Goal: Task Accomplishment & Management: Use online tool/utility

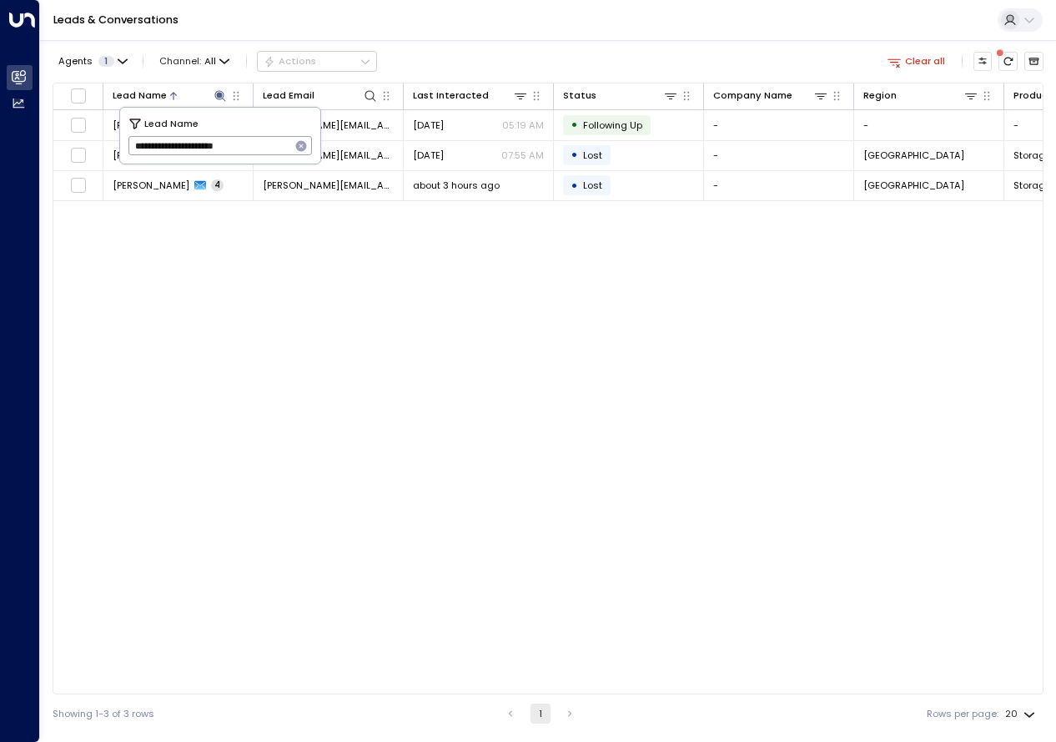
drag, startPoint x: 266, startPoint y: 147, endPoint x: 128, endPoint y: 148, distance: 138.5
click at [128, 148] on input "**********" at bounding box center [209, 147] width 163 height 28
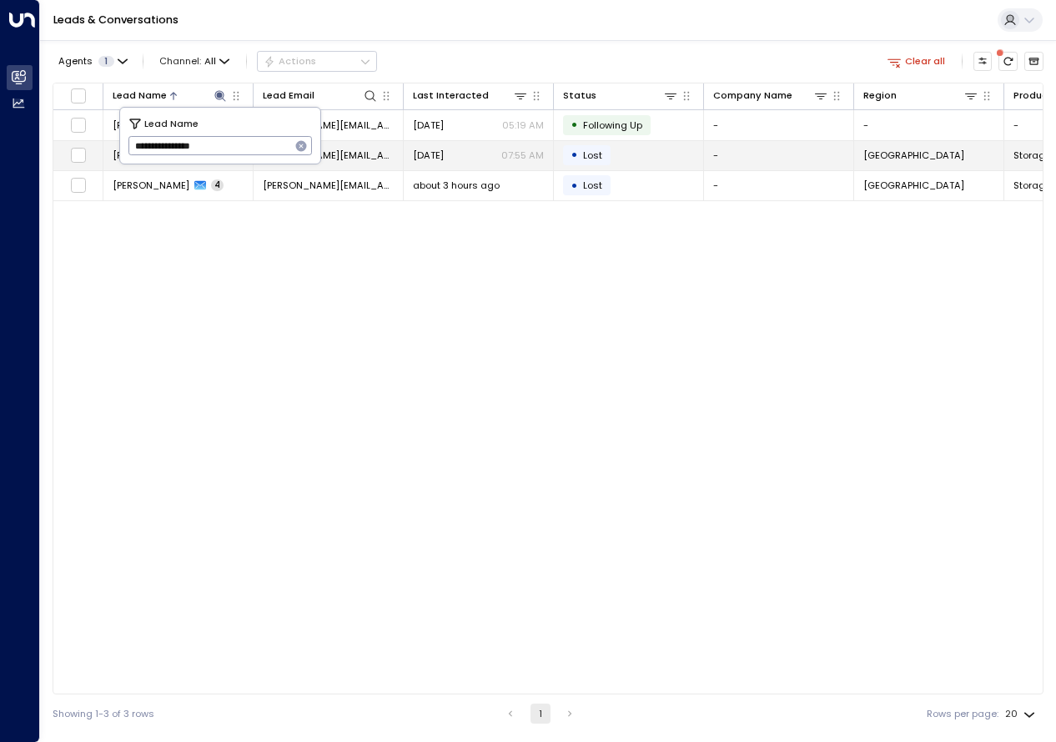
type input "**********"
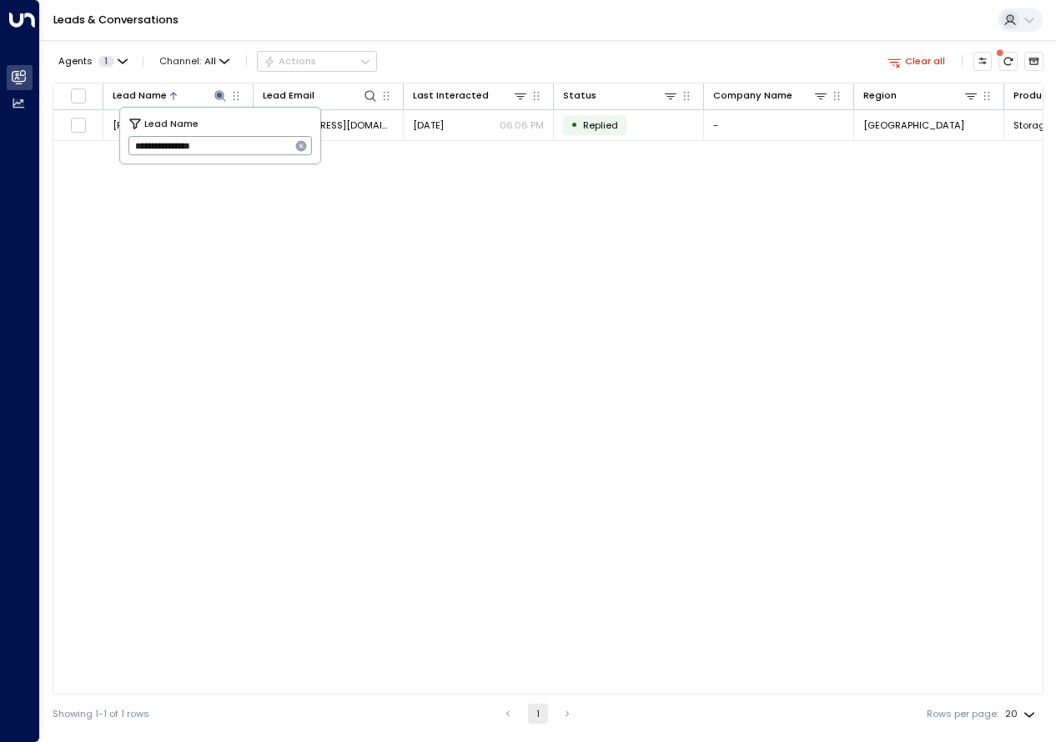
click at [394, 403] on div "Lead Name Lead Email Last Interacted Status Company Name Region Product # of pe…" at bounding box center [548, 389] width 991 height 612
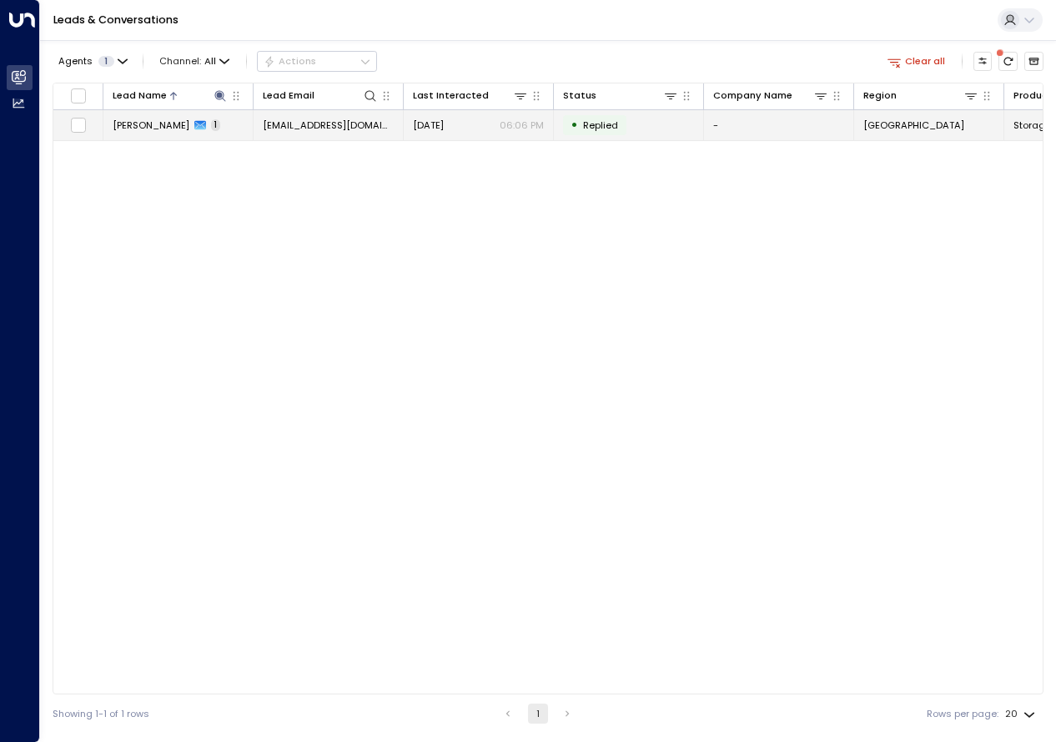
click at [177, 127] on span "[PERSON_NAME]" at bounding box center [151, 124] width 77 height 13
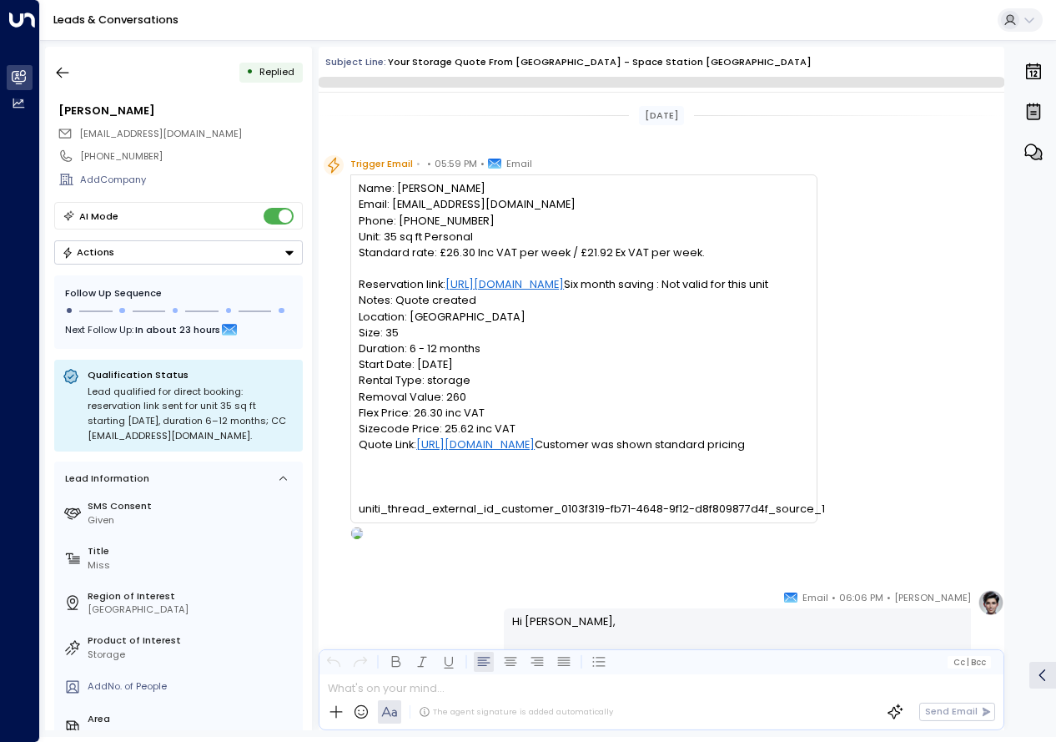
scroll to position [551, 0]
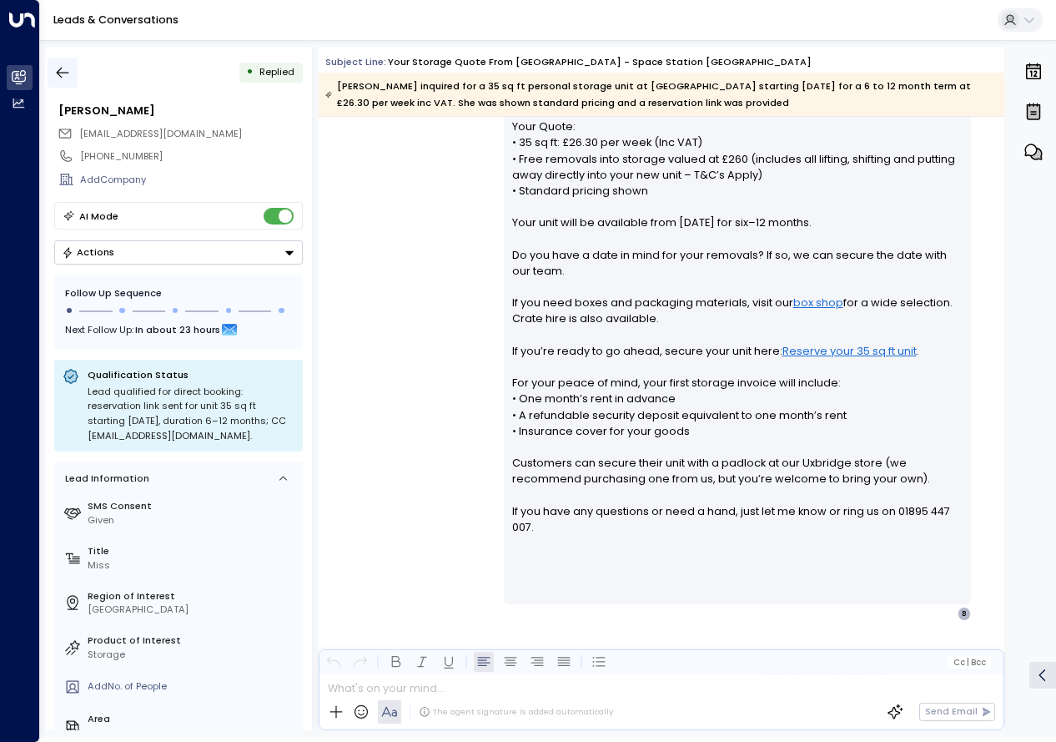
click at [64, 74] on icon "button" at bounding box center [62, 72] width 17 height 17
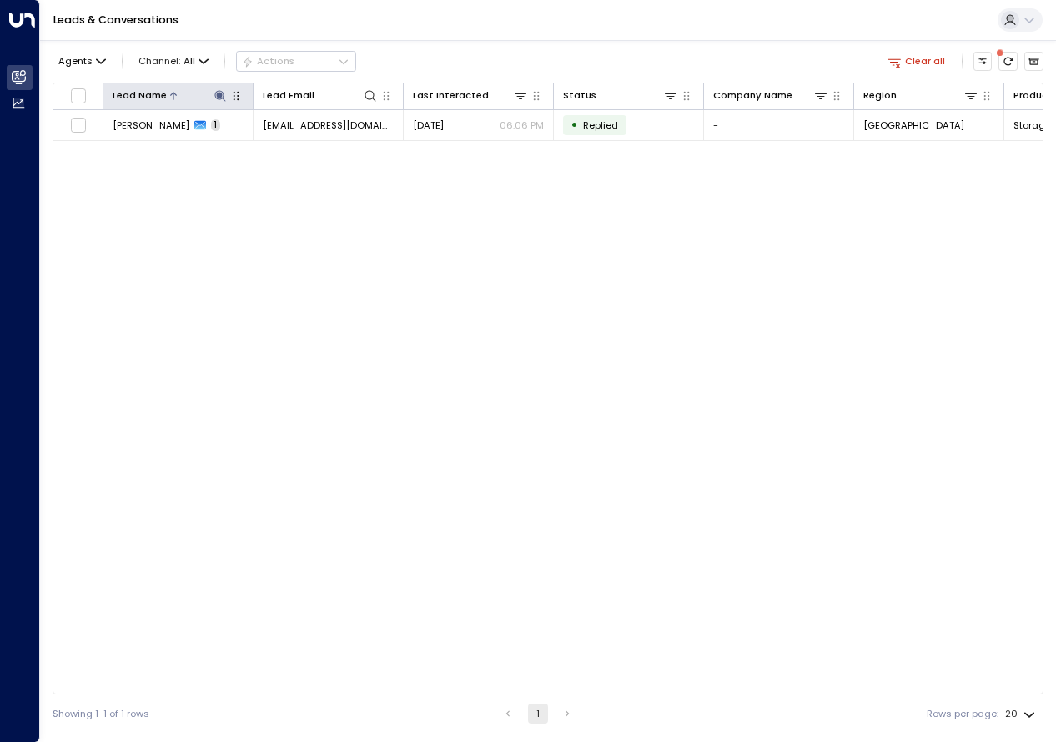
click at [216, 96] on icon at bounding box center [220, 95] width 13 height 13
type input "********"
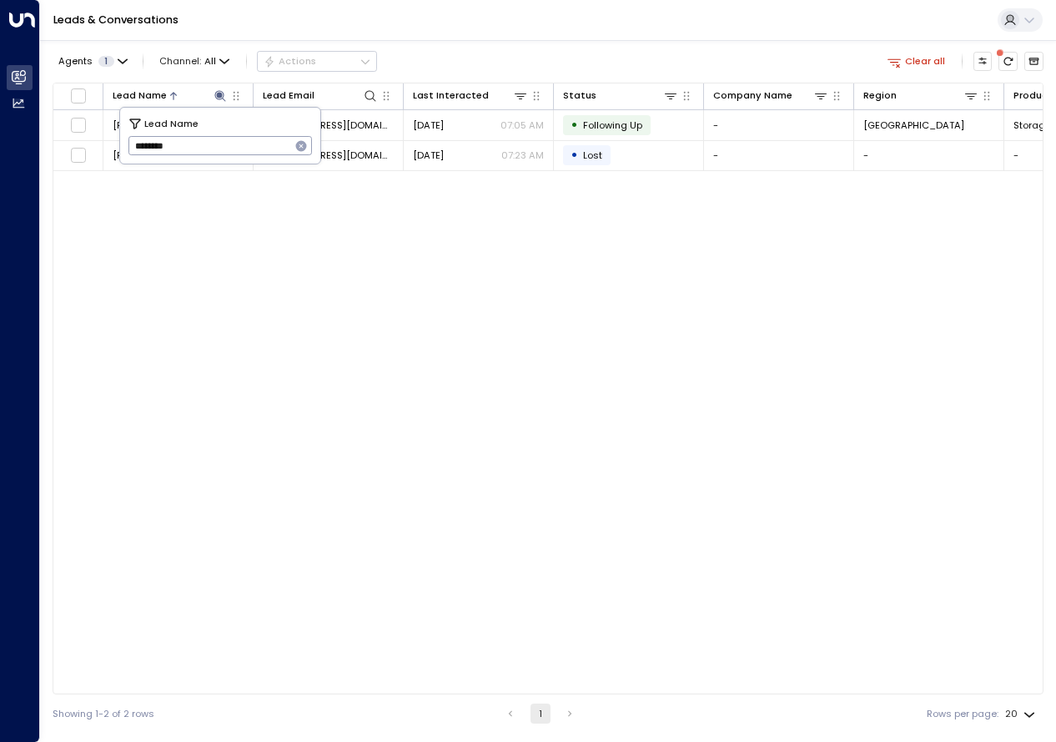
click at [370, 401] on div "Lead Name Lead Email Last Interacted Status Company Name Region Product # of pe…" at bounding box center [548, 389] width 991 height 612
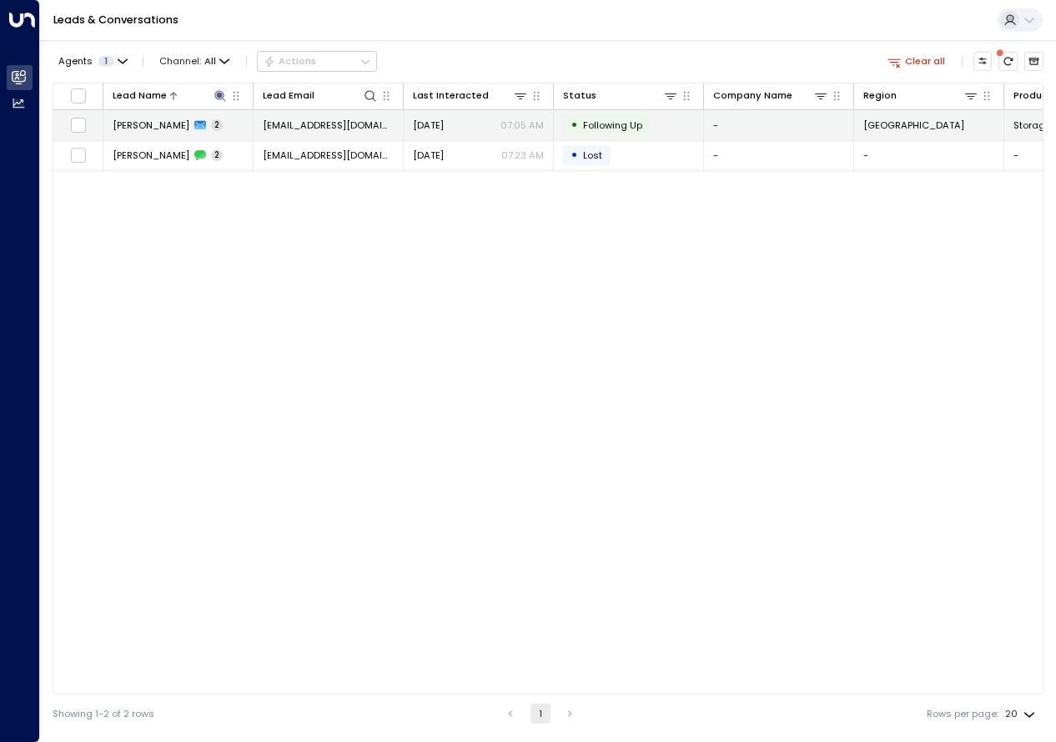
click at [177, 115] on td "Arwa [PERSON_NAME] 2" at bounding box center [178, 124] width 150 height 29
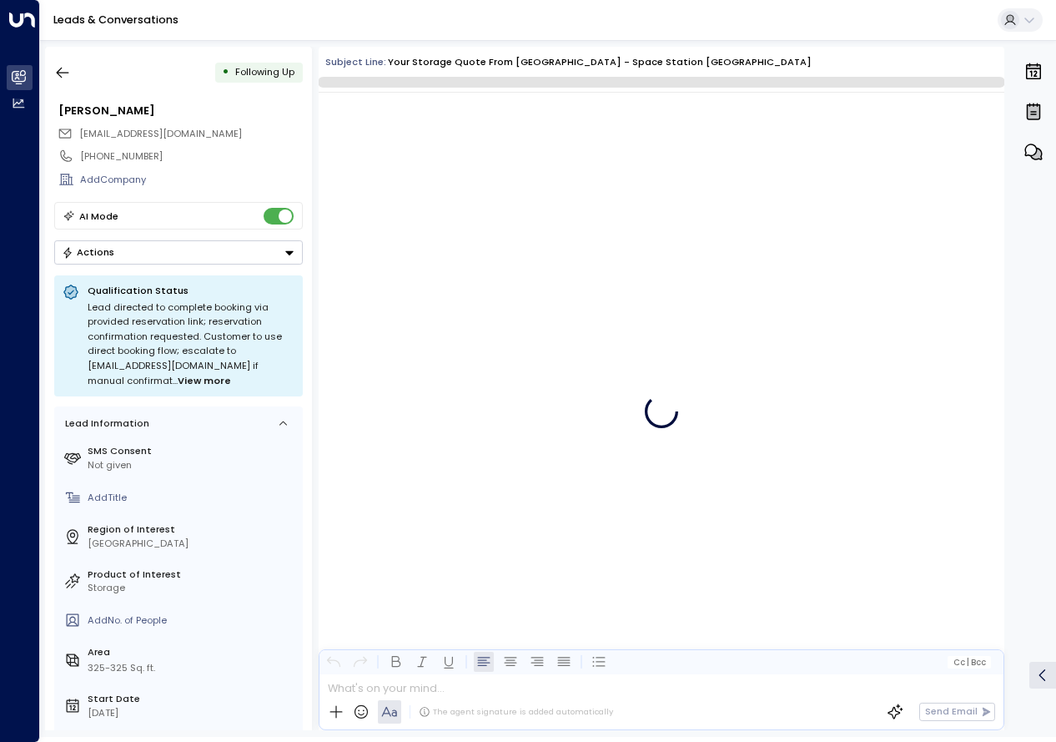
scroll to position [1261, 0]
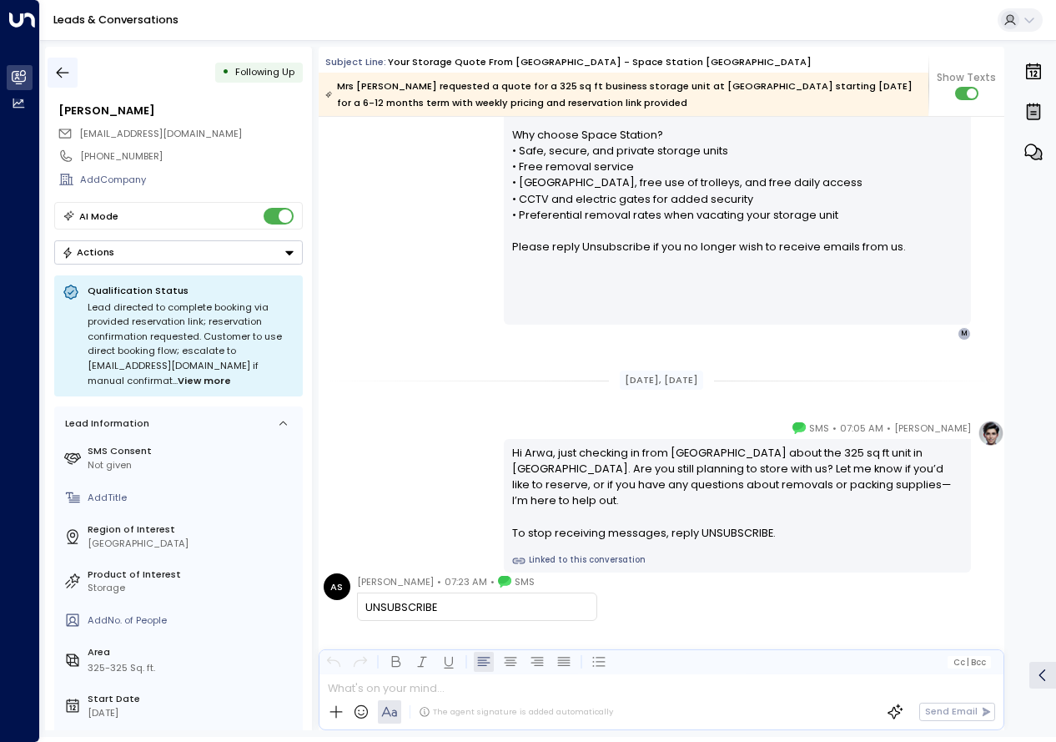
click at [60, 70] on icon "button" at bounding box center [62, 72] width 17 height 17
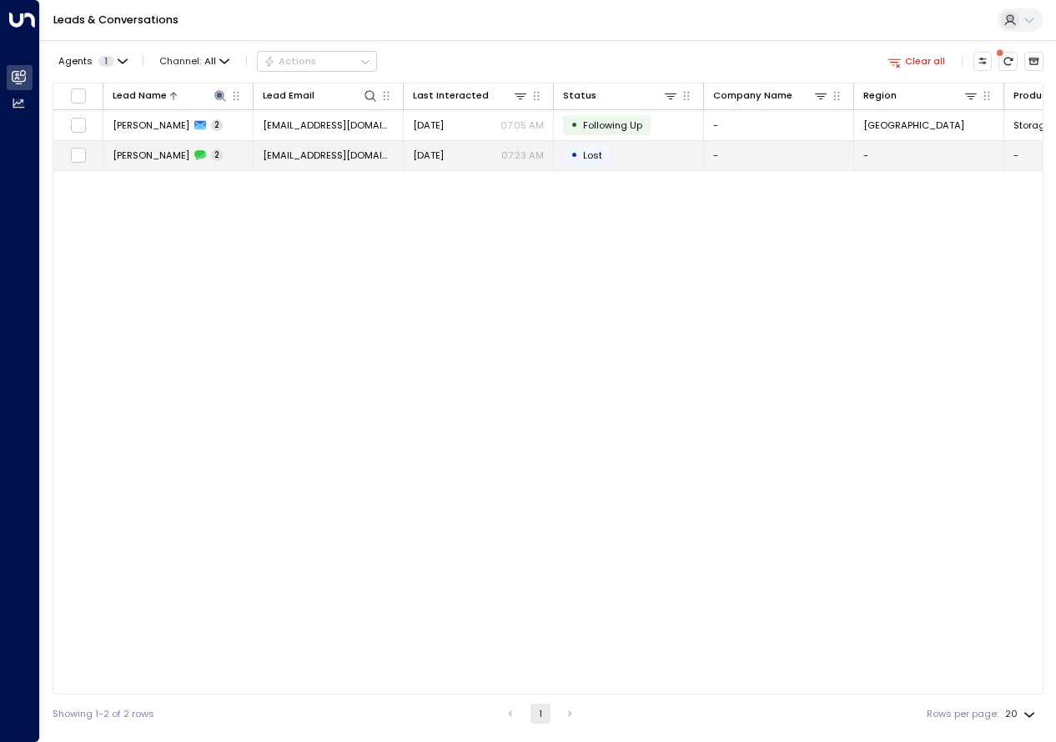
click at [227, 162] on td "Arwa [PERSON_NAME] 2" at bounding box center [178, 155] width 150 height 29
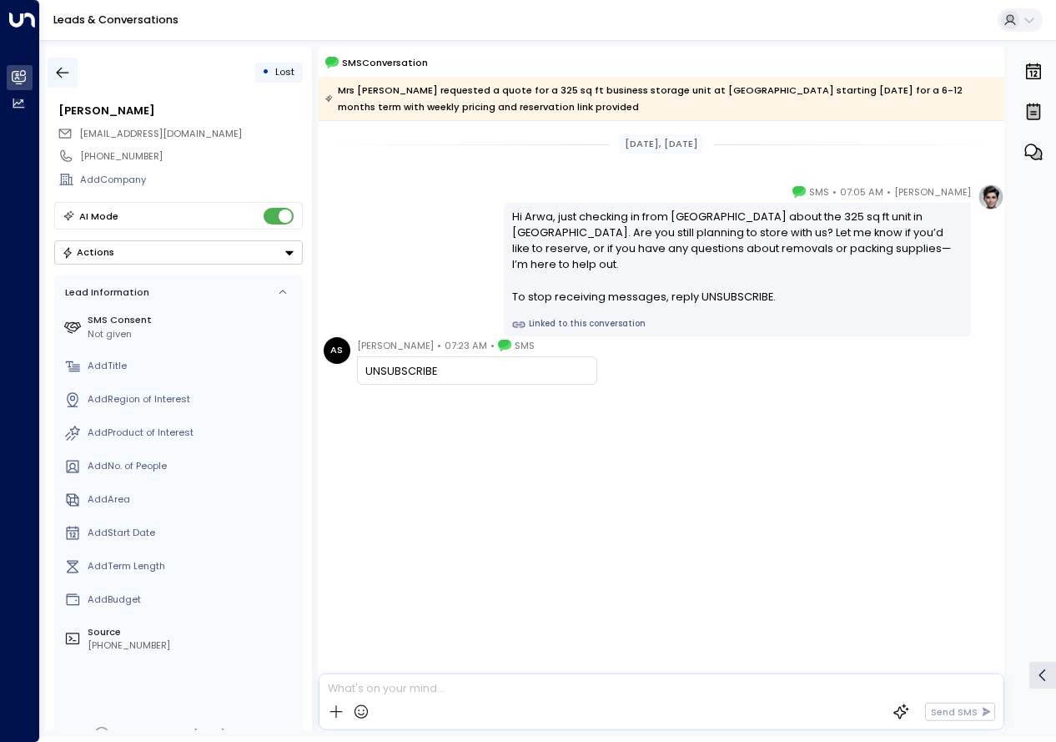
click at [50, 78] on button "button" at bounding box center [63, 73] width 30 height 30
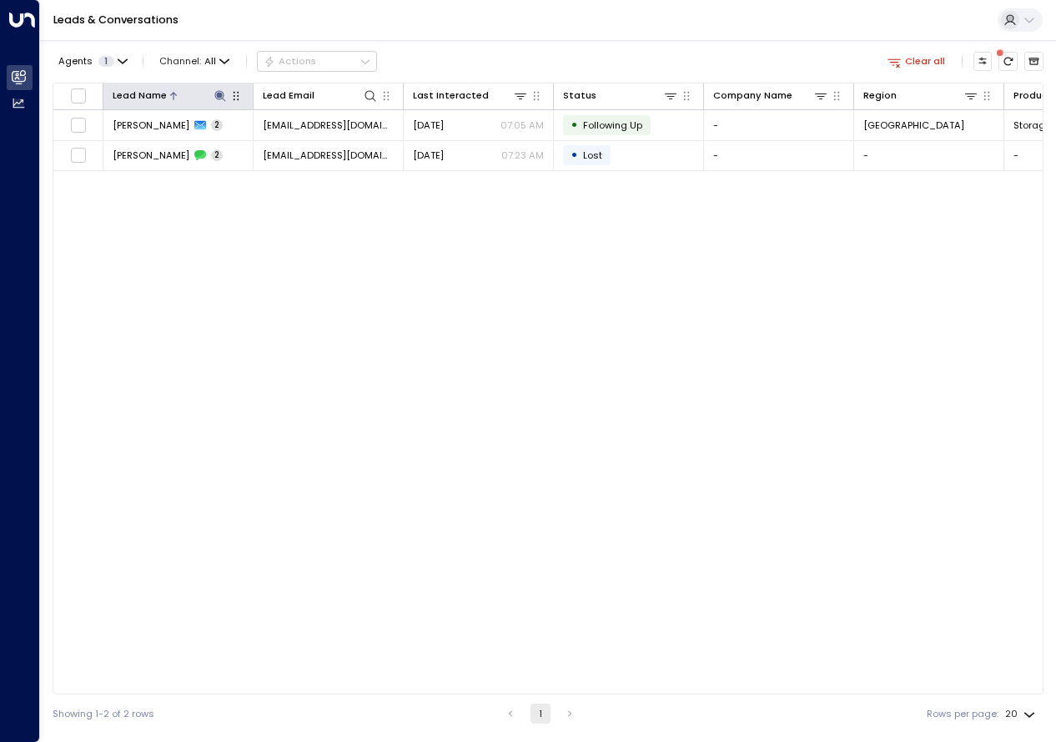
click at [220, 97] on icon at bounding box center [219, 95] width 11 height 11
type input "*****"
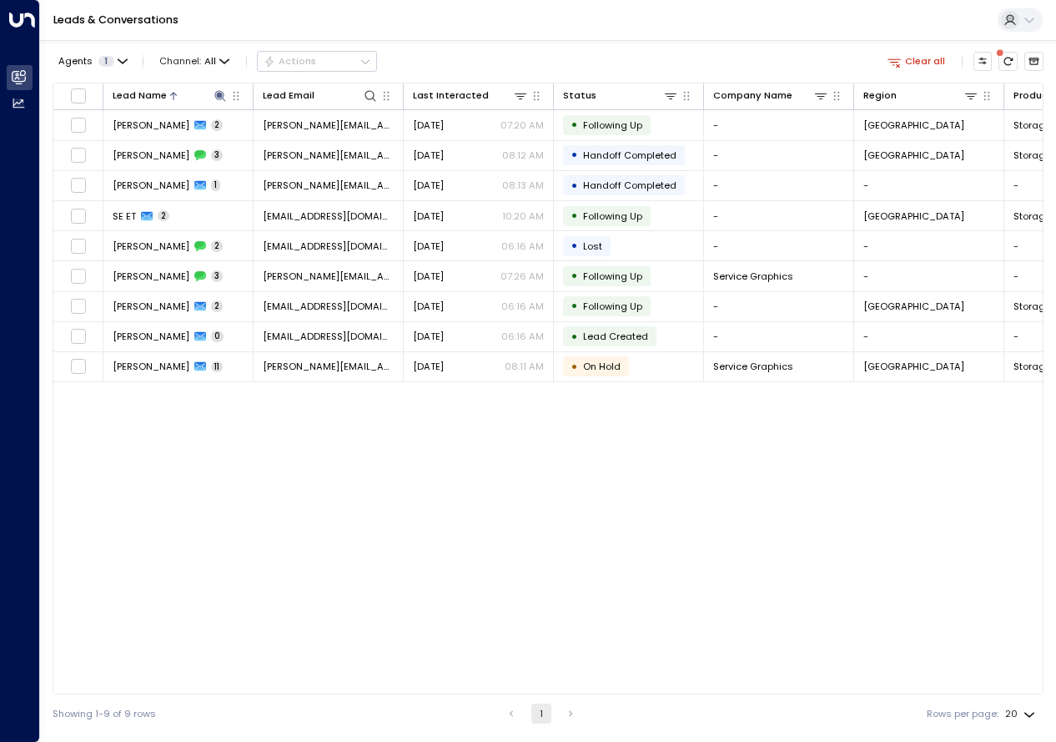
click at [446, 536] on div "Lead Name Lead Email Last Interacted Status Company Name Region Product # of pe…" at bounding box center [548, 389] width 991 height 612
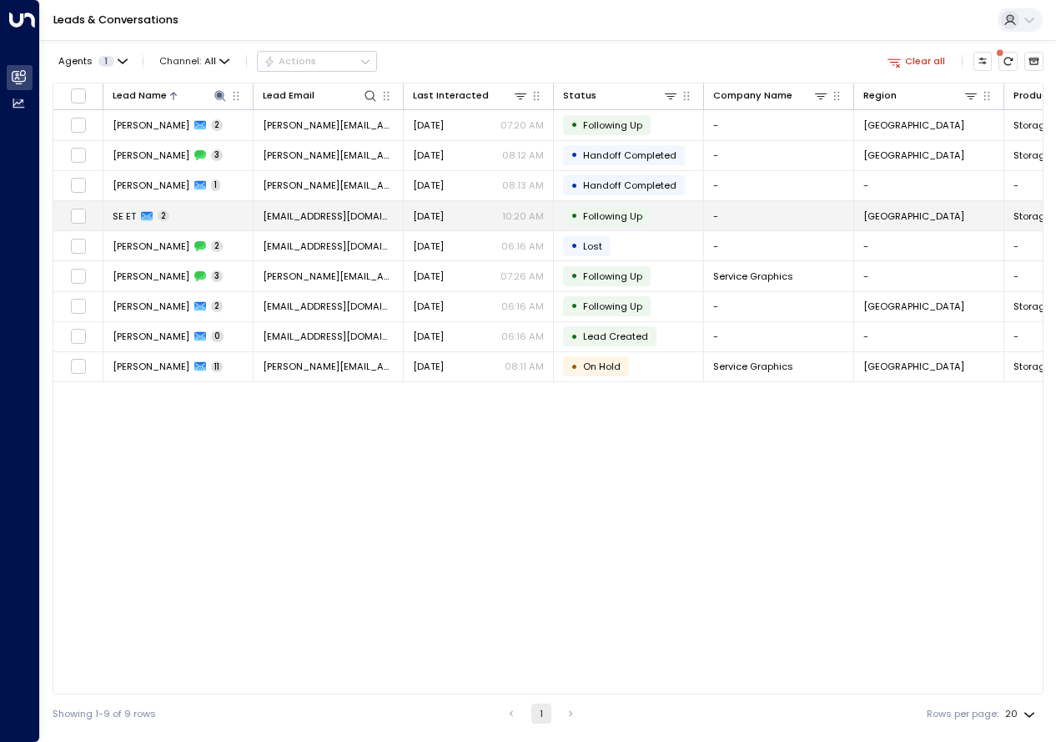
click at [169, 214] on td "SE ET 2" at bounding box center [178, 215] width 150 height 29
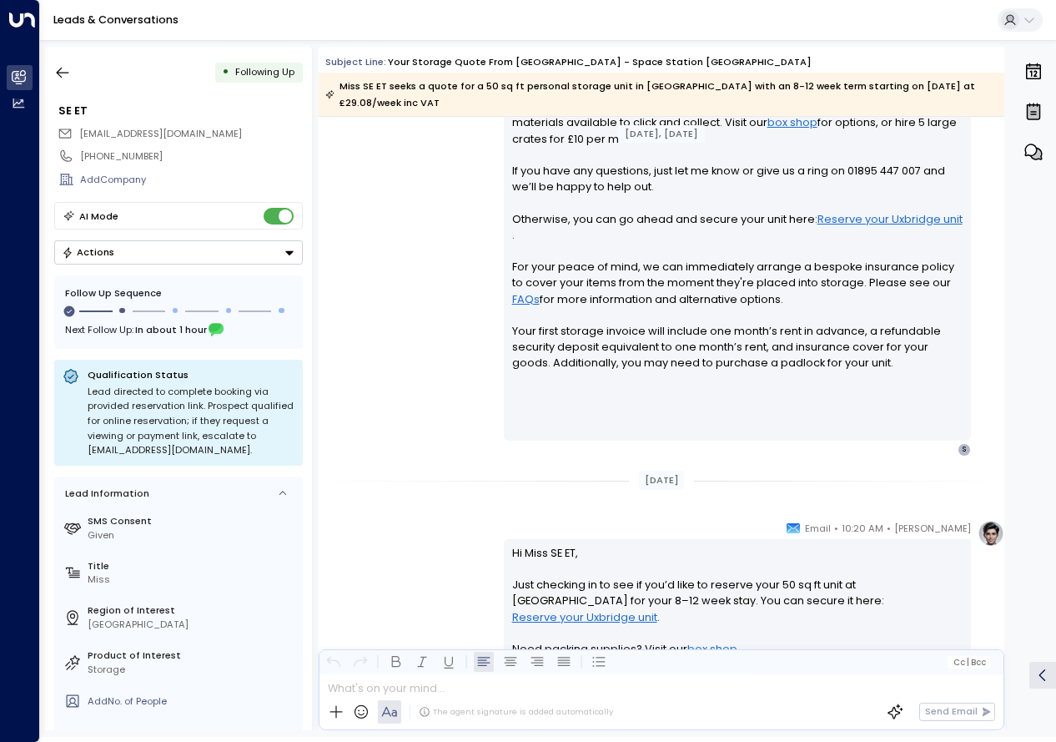
scroll to position [957, 0]
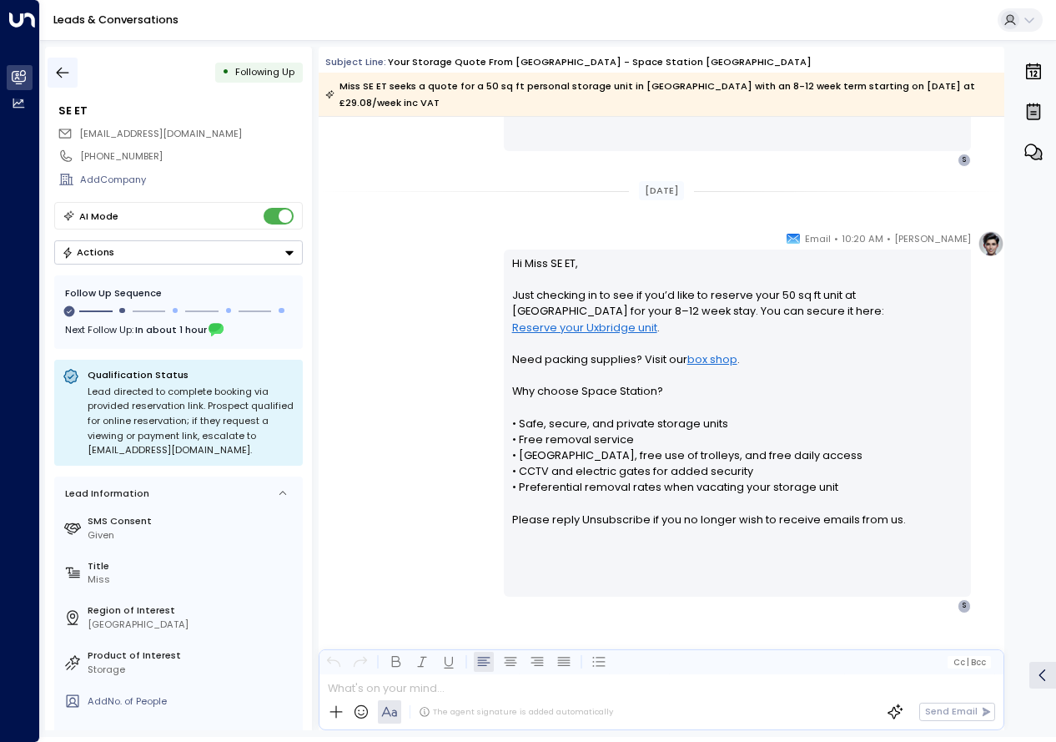
click at [51, 68] on button "button" at bounding box center [63, 73] width 30 height 30
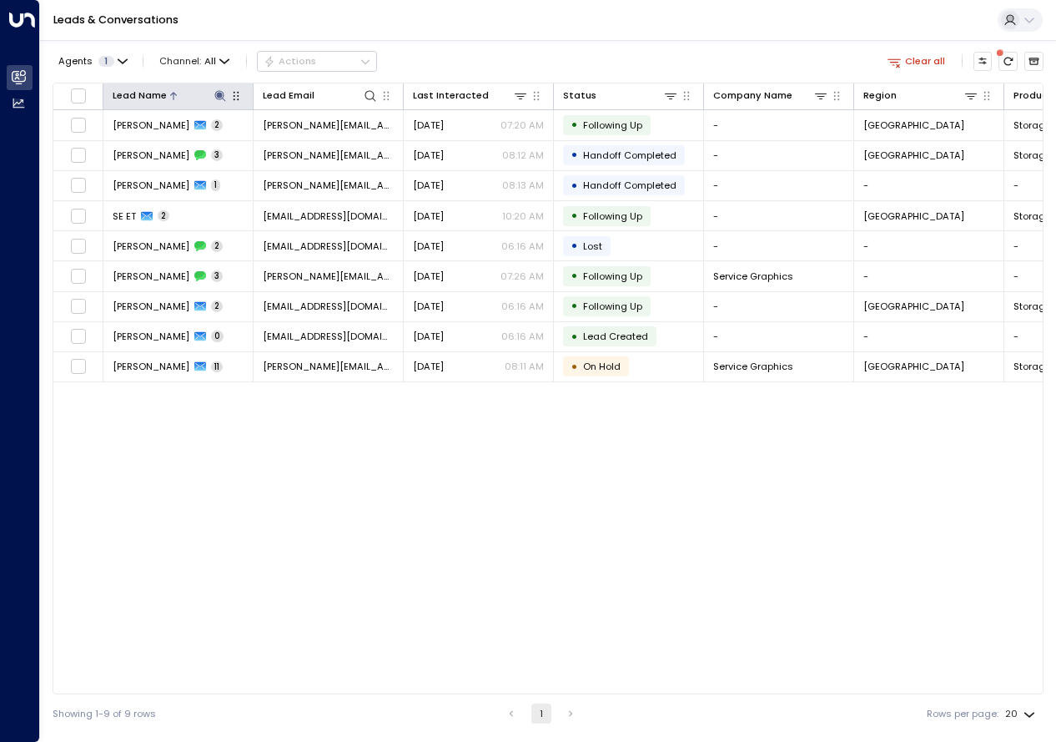
click at [218, 98] on icon at bounding box center [220, 95] width 13 height 13
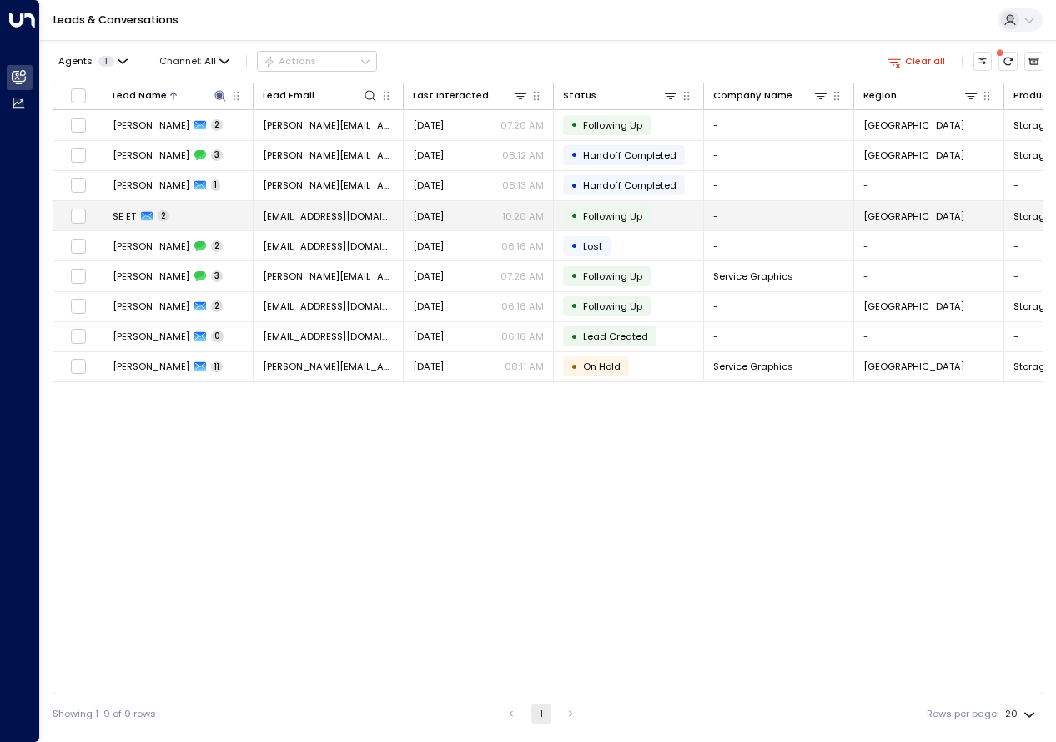
click at [175, 220] on td "SE ET 2" at bounding box center [178, 215] width 150 height 29
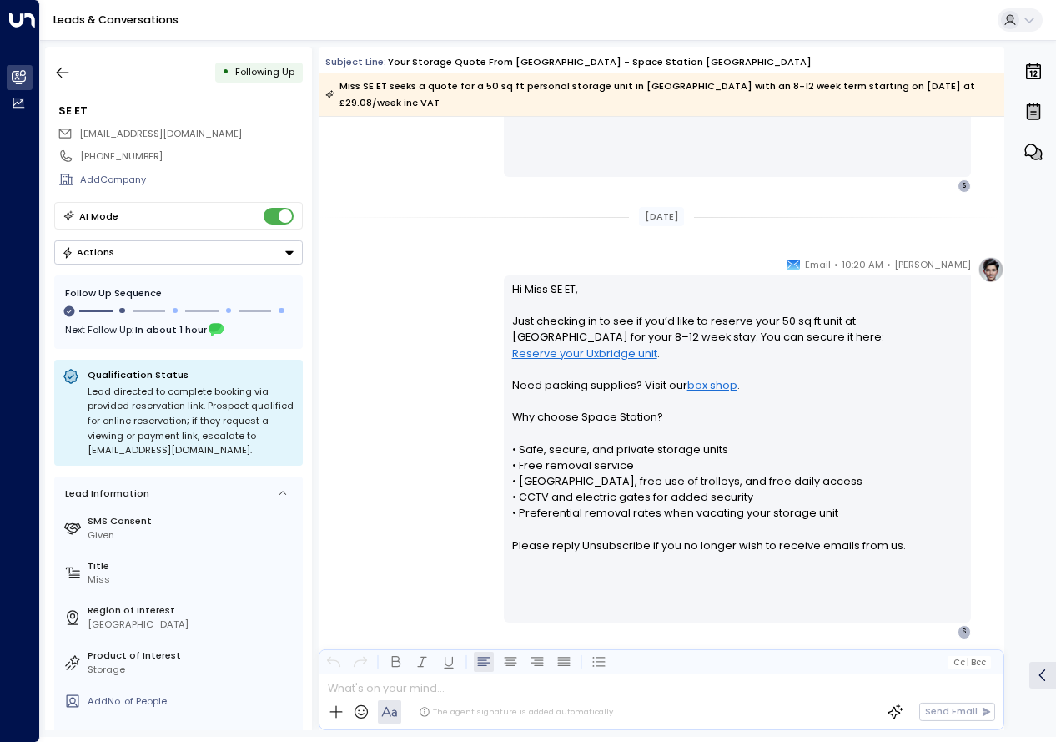
scroll to position [957, 0]
